Goal: Information Seeking & Learning: Learn about a topic

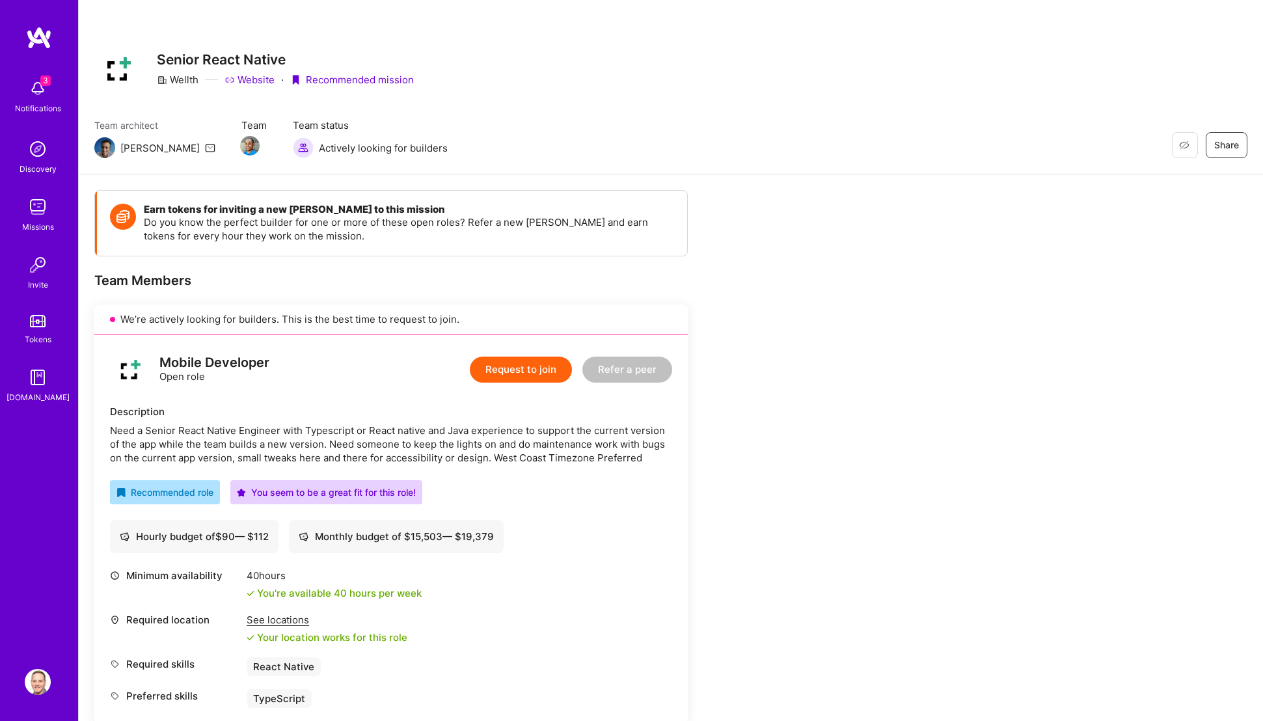
scroll to position [285, 0]
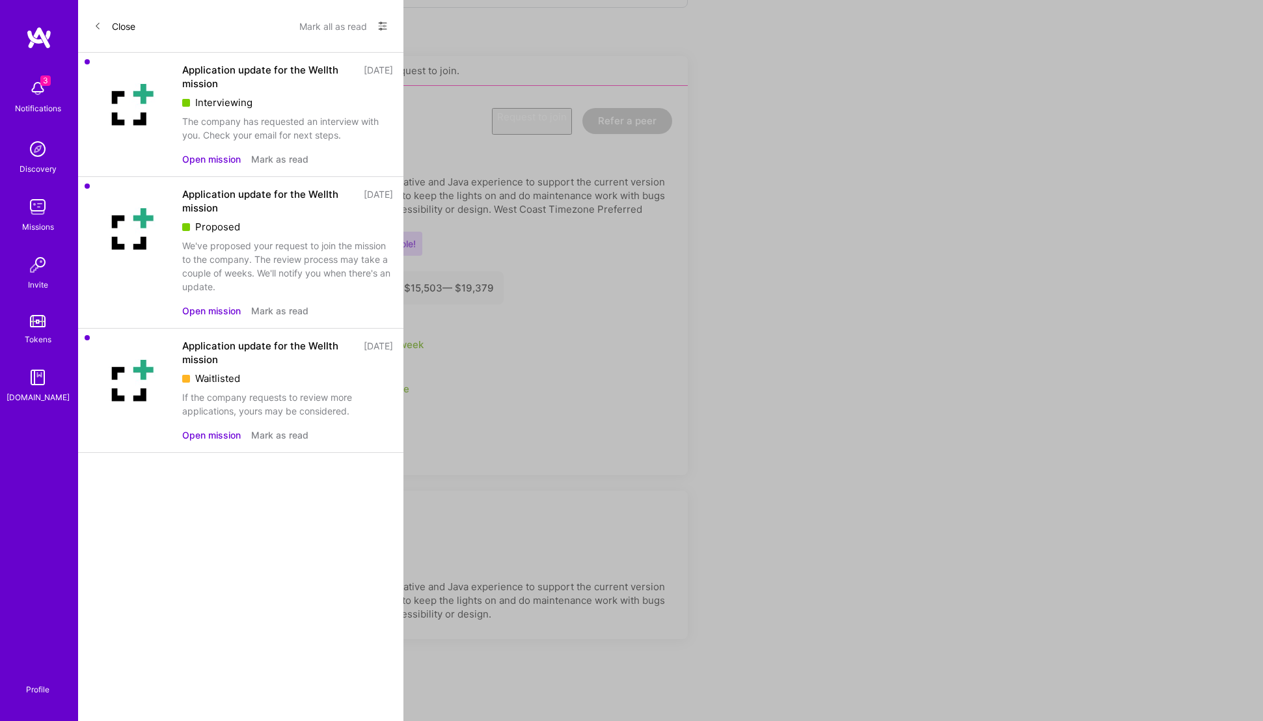
scroll to position [448, 0]
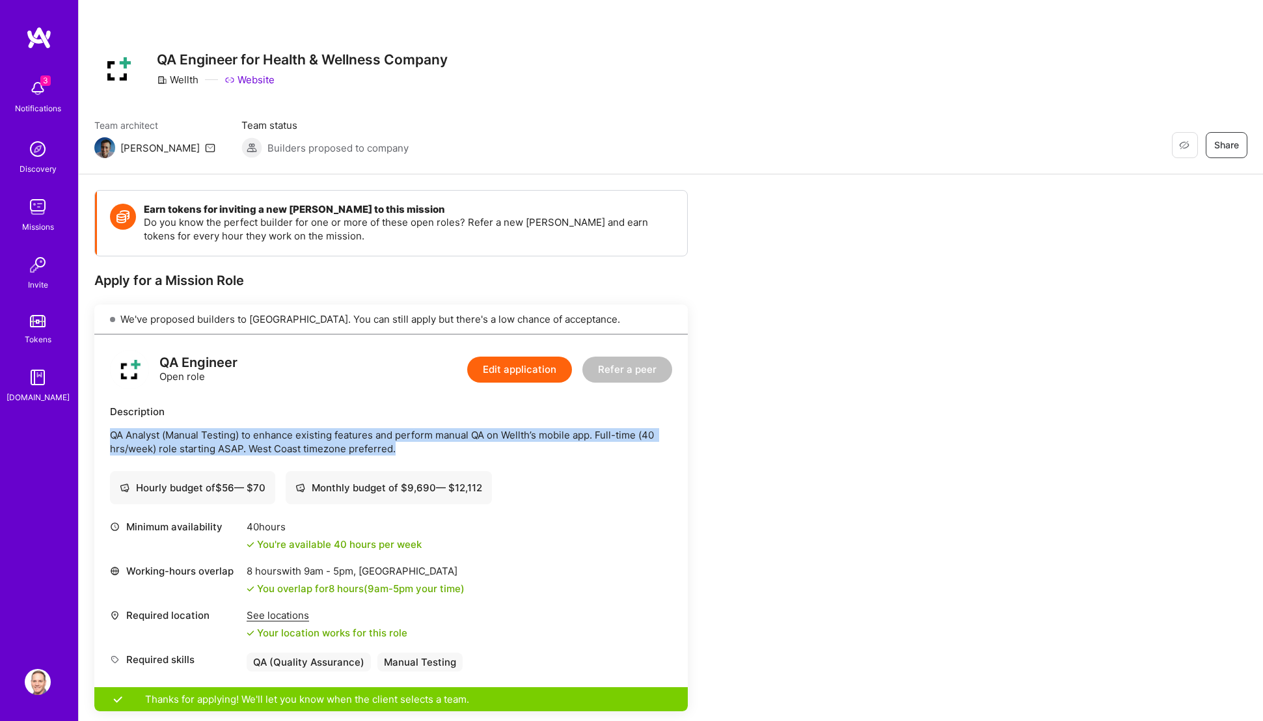
drag, startPoint x: 398, startPoint y: 450, endPoint x: 92, endPoint y: 438, distance: 306.6
click at [92, 438] on div "Earn tokens for inviting a new [PERSON_NAME] to this mission Do you know the pe…" at bounding box center [671, 597] width 1184 height 846
copy p "QA Analyst (Manual Testing) to enhance existing features and perform manual QA …"
